Goal: Task Accomplishment & Management: Use online tool/utility

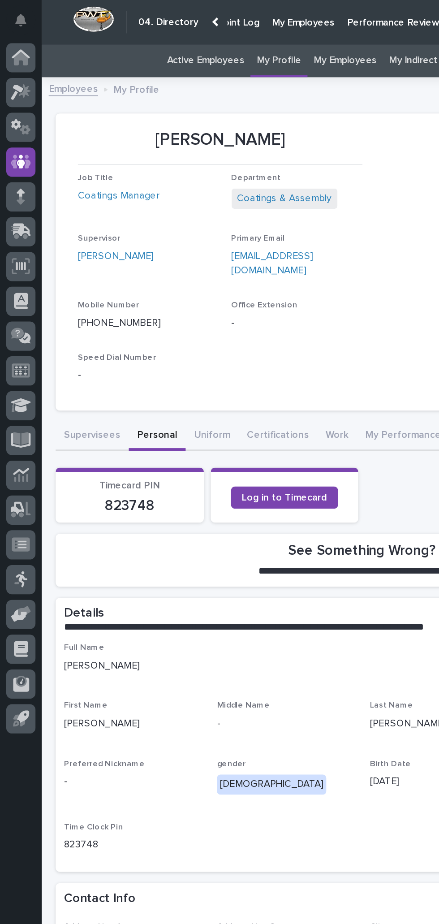
scroll to position [0, 152]
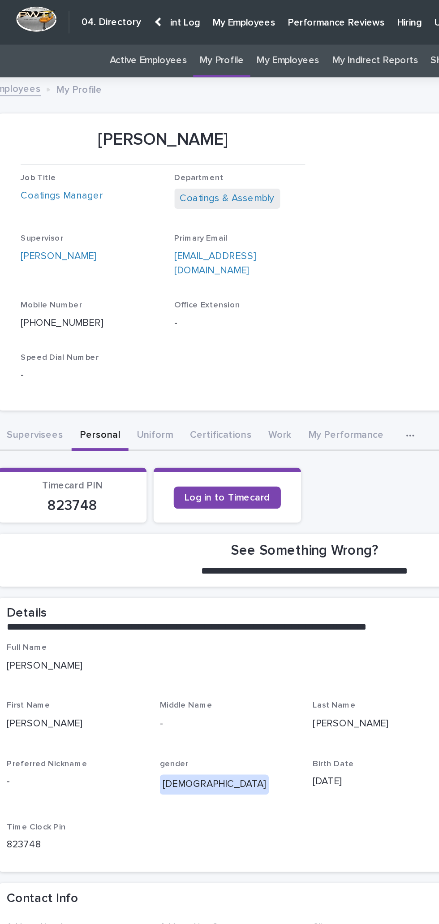
click at [292, 17] on p "Hiring" at bounding box center [300, 9] width 16 height 19
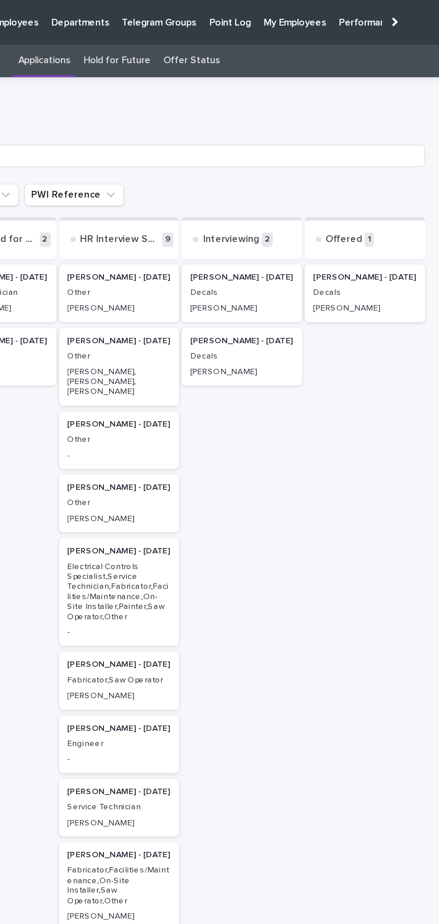
click at [405, 186] on p "Decals" at bounding box center [391, 188] width 67 height 6
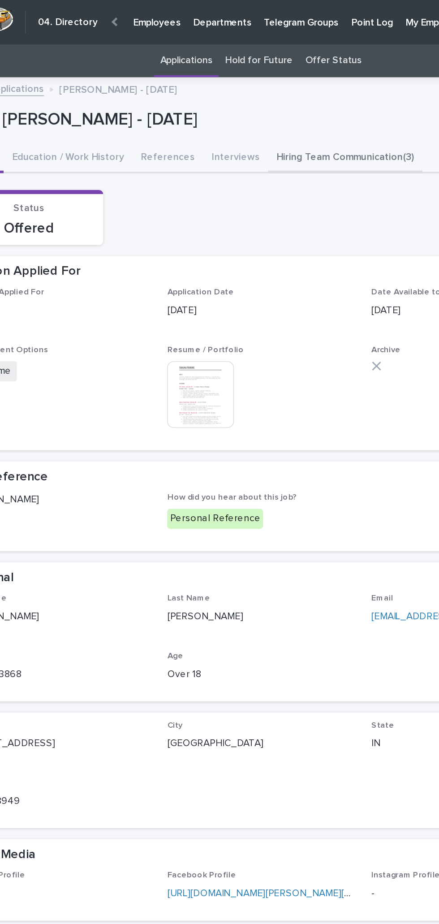
click at [293, 105] on button "Hiring Team Communication (3)" at bounding box center [286, 102] width 99 height 19
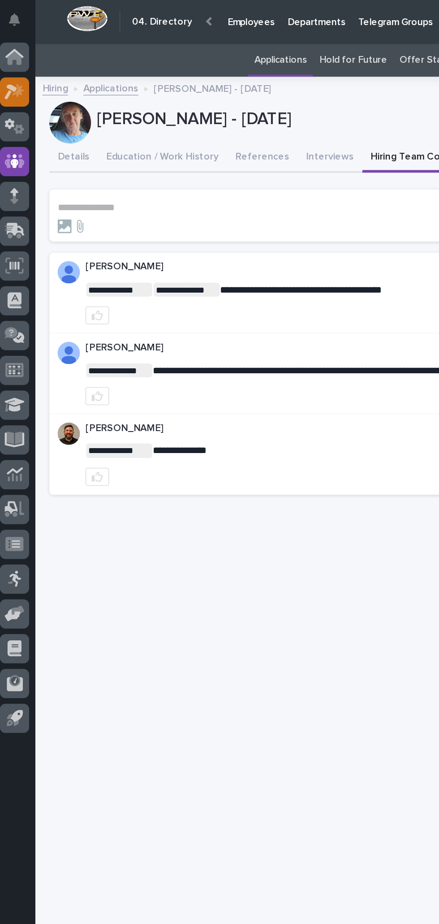
click at [14, 65] on div at bounding box center [13, 59] width 19 height 19
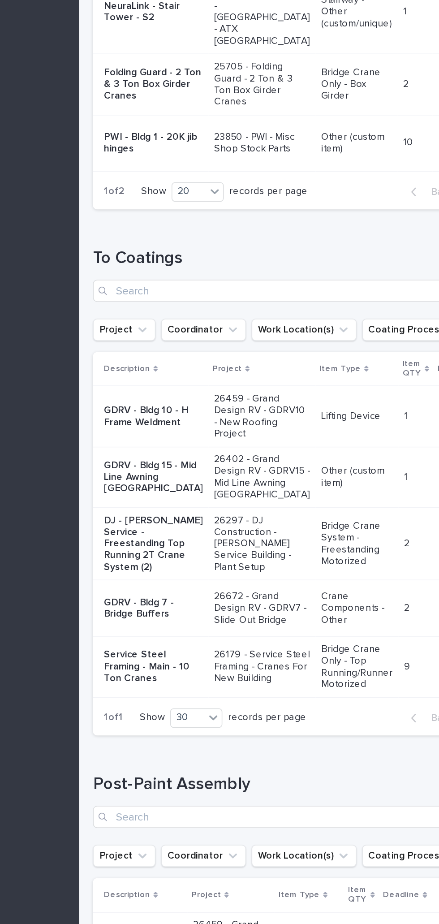
scroll to position [611, 0]
